Goal: Task Accomplishment & Management: Manage account settings

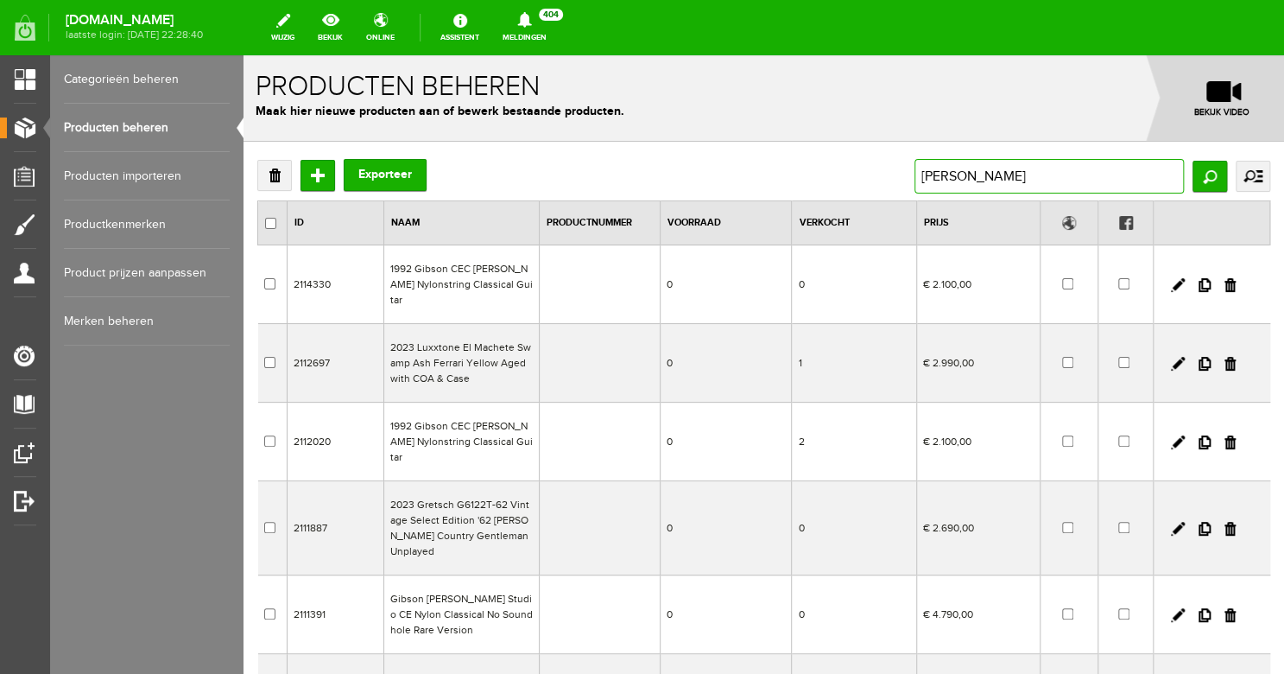
drag, startPoint x: 971, startPoint y: 172, endPoint x: 878, endPoint y: 168, distance: 92.5
click at [878, 168] on div "Verwijderen Toevoegen Exporteer [PERSON_NAME] uitgebreid zoeken Categorie Bass …" at bounding box center [763, 176] width 1013 height 35
drag, startPoint x: 960, startPoint y: 178, endPoint x: 908, endPoint y: 175, distance: 51.9
click at [914, 175] on input "[PERSON_NAME]" at bounding box center [1048, 176] width 269 height 35
type input "evh"
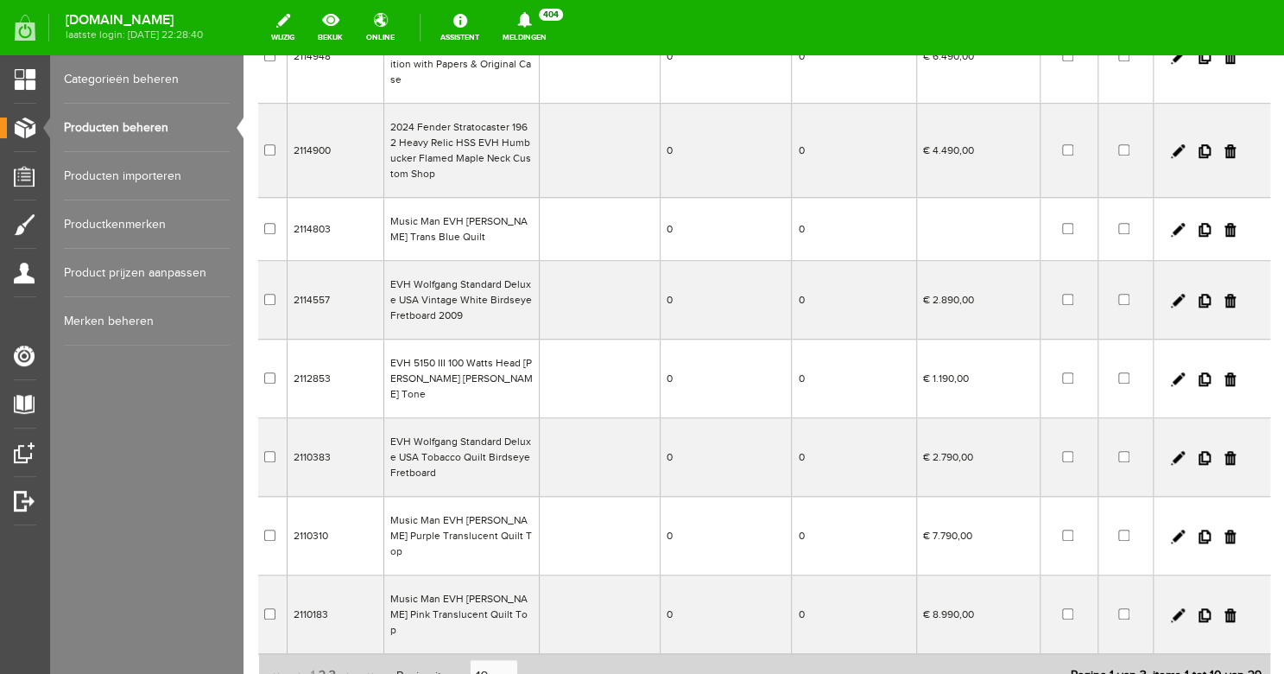
scroll to position [396, 0]
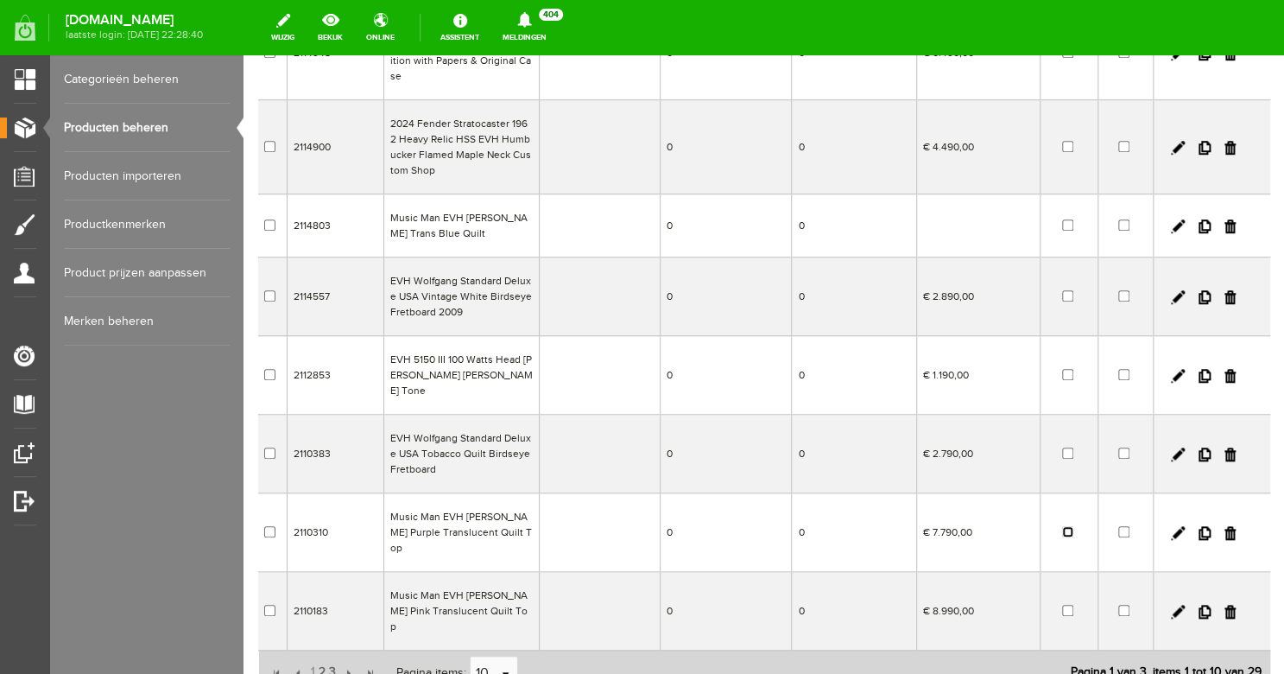
click at [1067, 526] on input "checkbox" at bounding box center [1067, 531] width 11 height 11
checkbox input "false"
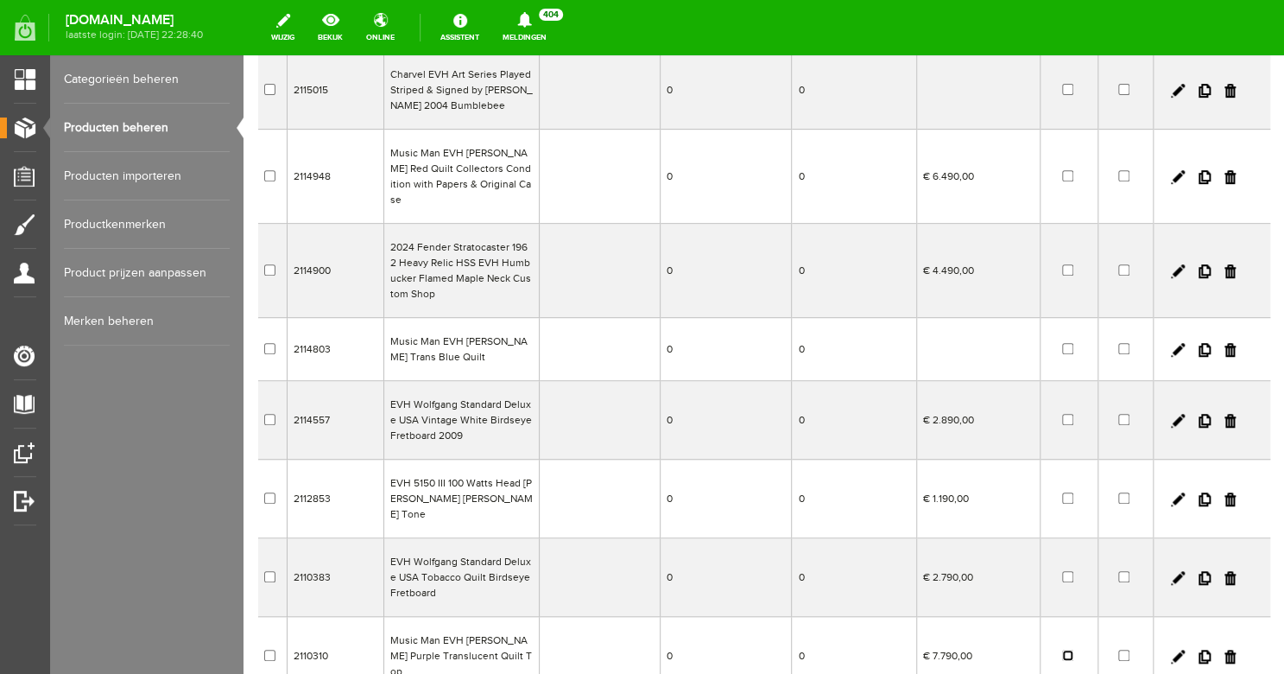
scroll to position [266, 0]
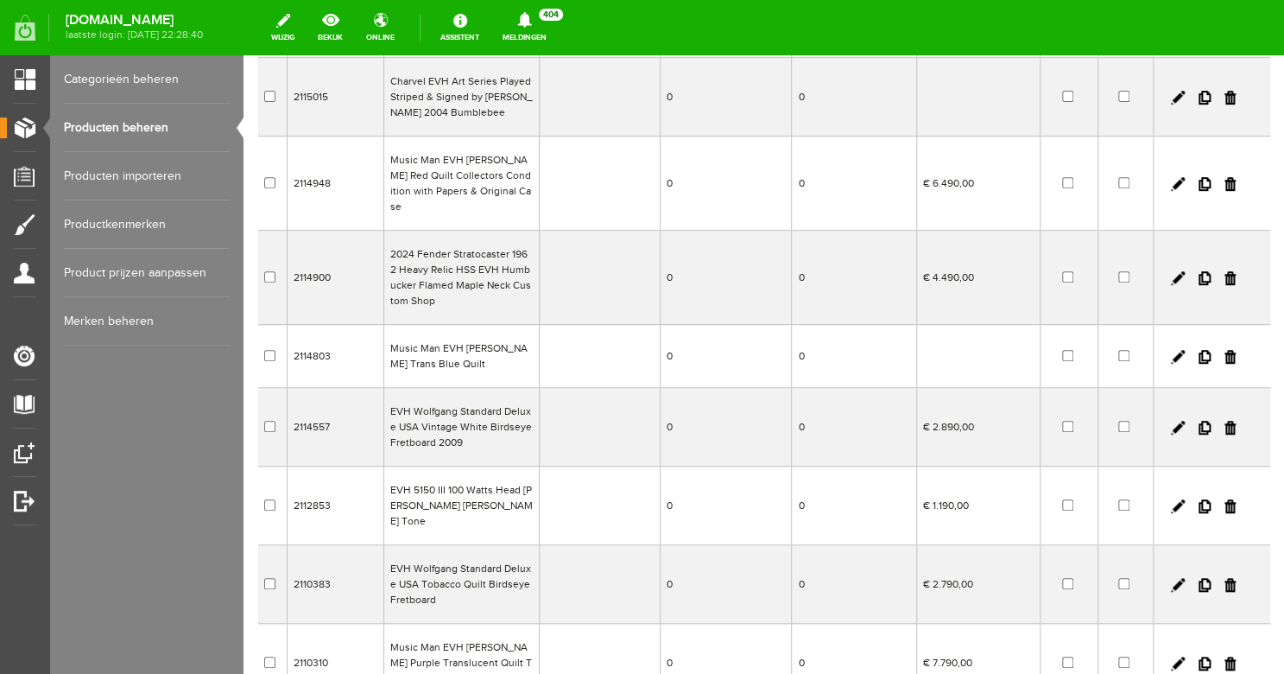
click at [491, 343] on td "Music Man EVH [PERSON_NAME] Trans Blue Quilt" at bounding box center [460, 356] width 155 height 63
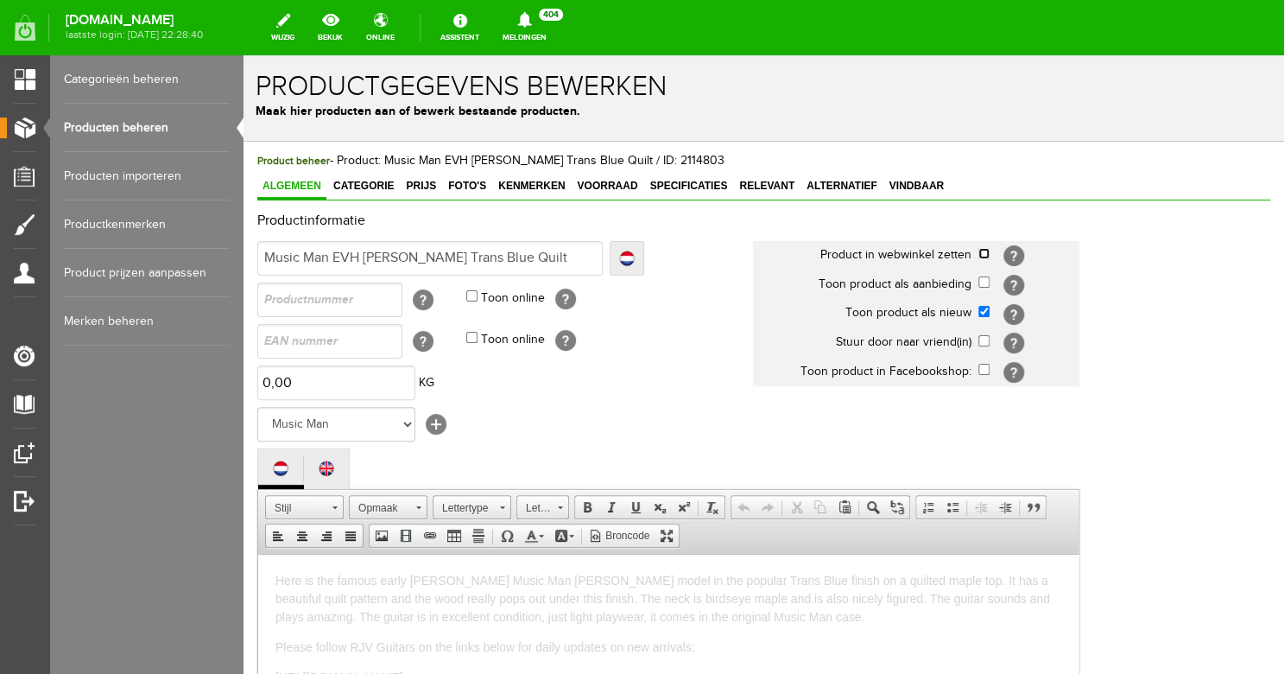
click at [988, 252] on input "checkbox" at bounding box center [983, 253] width 11 height 11
checkbox input "true"
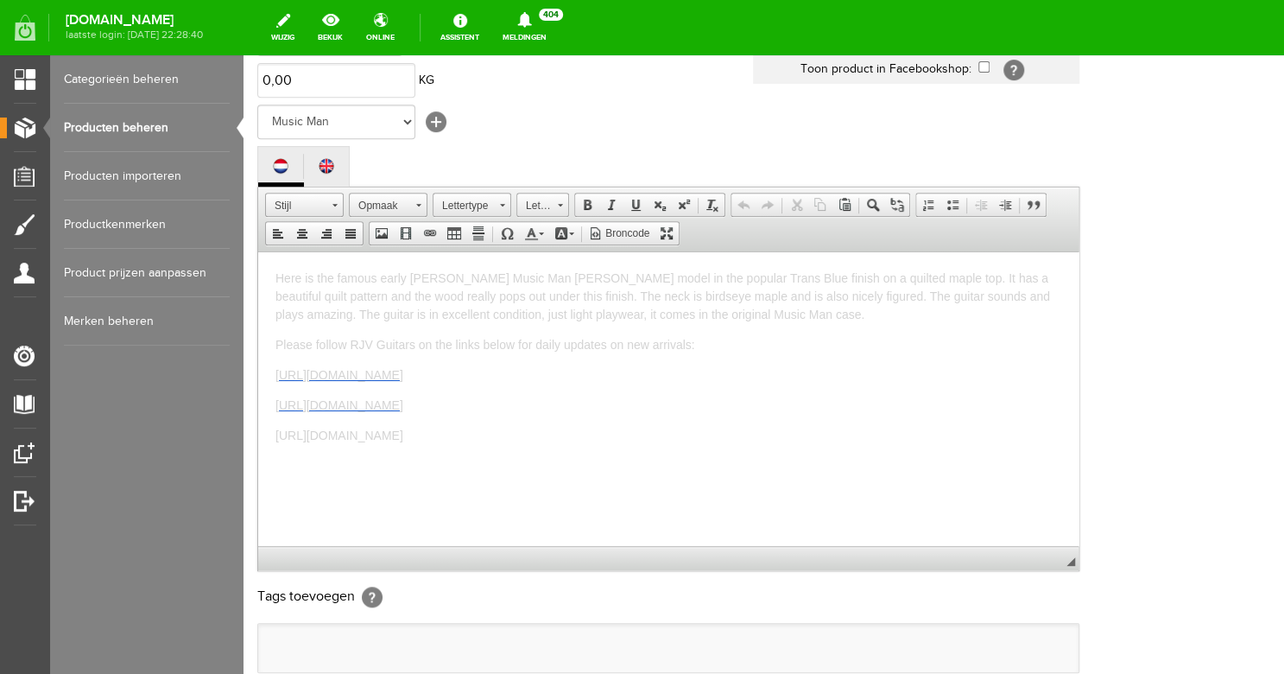
scroll to position [537, 0]
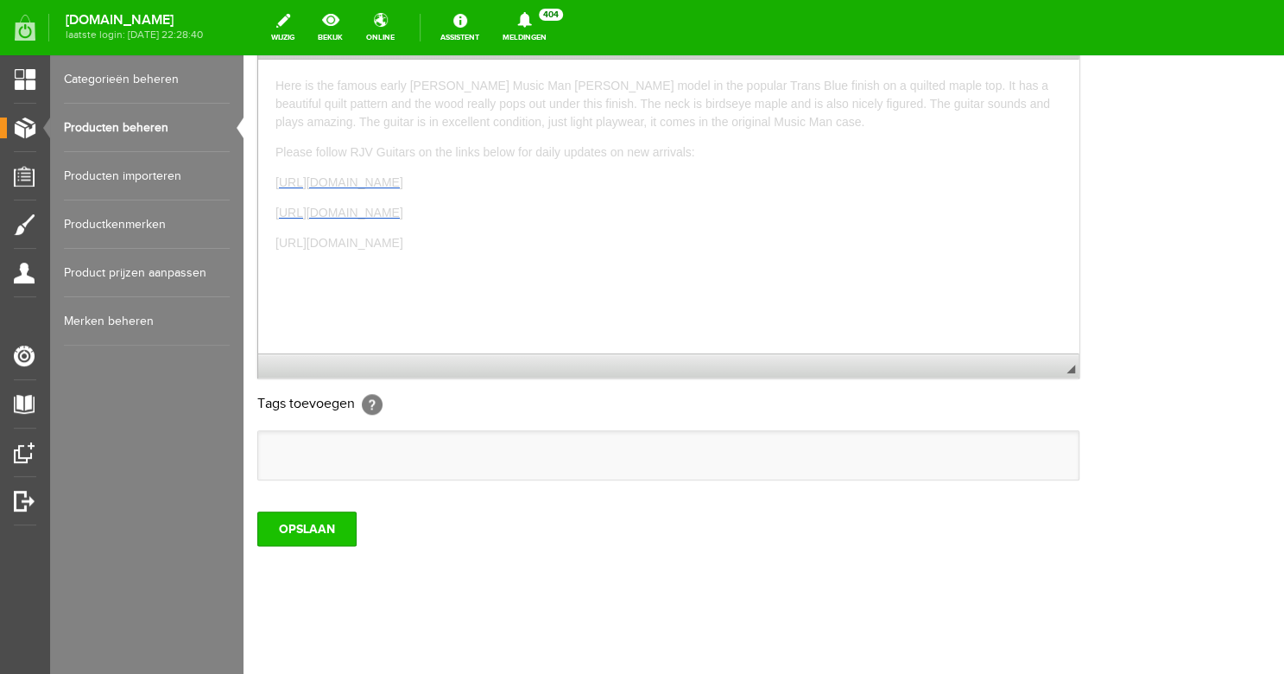
click at [293, 529] on input "OPSLAAN" at bounding box center [306, 528] width 99 height 35
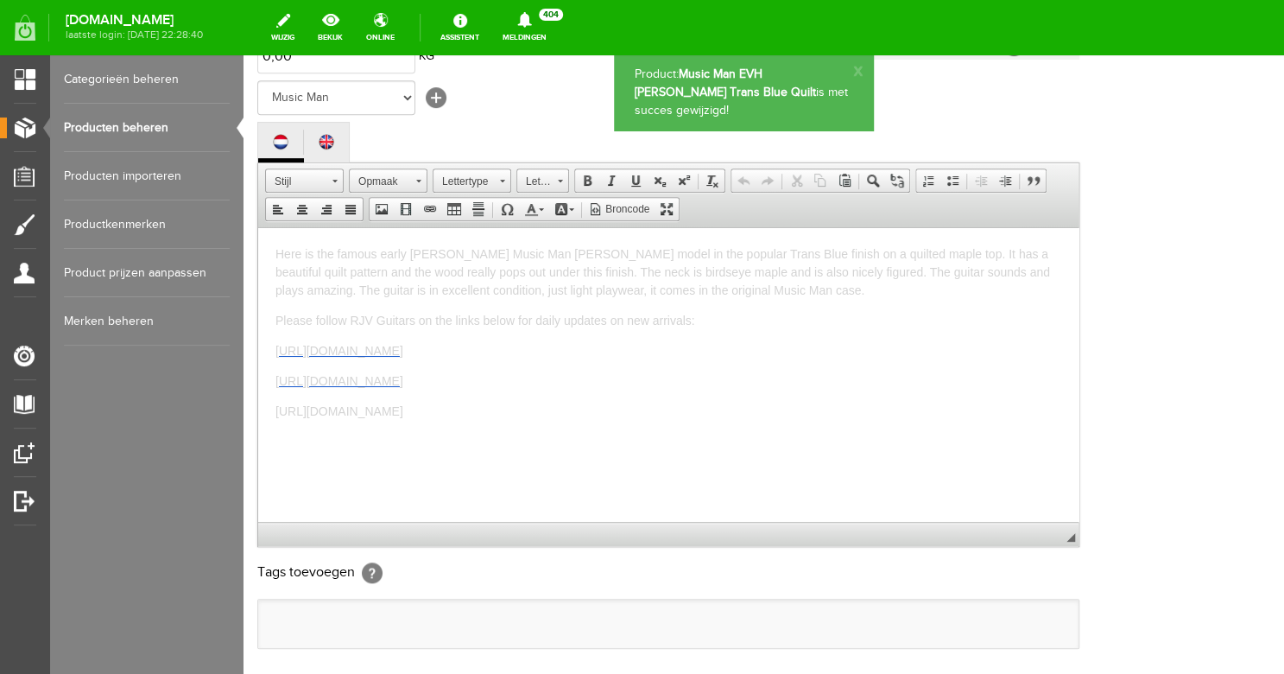
scroll to position [0, 0]
